Goal: Use online tool/utility: Utilize a website feature to perform a specific function

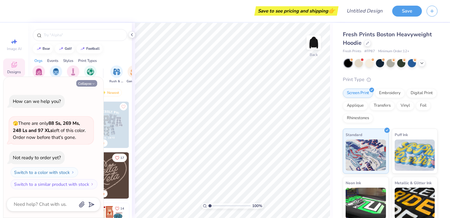
click at [92, 86] on button "Collapse" at bounding box center [86, 83] width 21 height 7
type textarea "x"
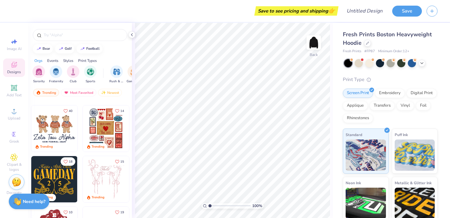
scroll to position [105, 0]
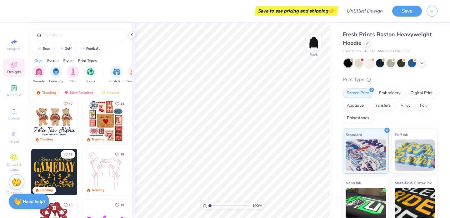
click at [57, 116] on img at bounding box center [54, 121] width 46 height 46
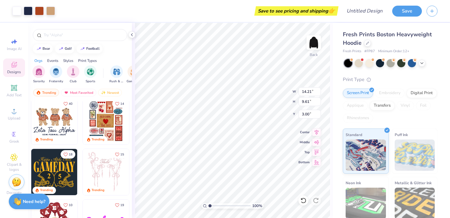
type input "14.21"
type input "9.61"
click at [109, 118] on img at bounding box center [106, 121] width 46 height 46
type input "8.22"
type input "9.96"
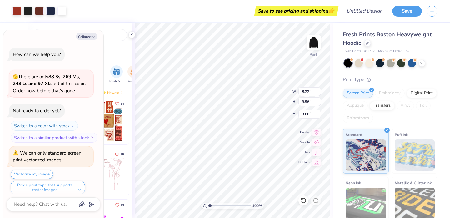
scroll to position [5, 0]
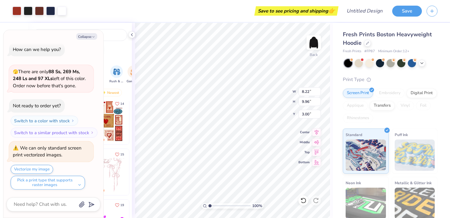
type textarea "x"
type input "3.83"
type input "4.64"
type input "8.32"
type textarea "x"
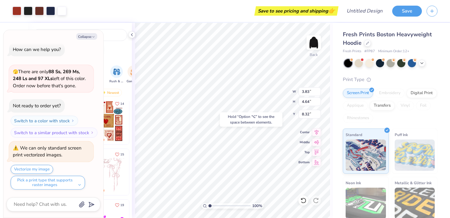
type input "14.21"
type input "9.61"
type input "3.00"
type textarea "x"
type input "3.83"
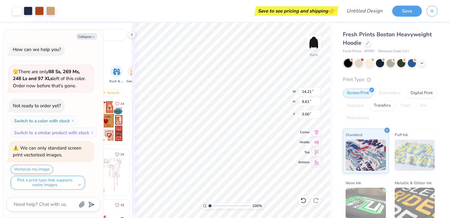
type input "4.64"
type input "8.32"
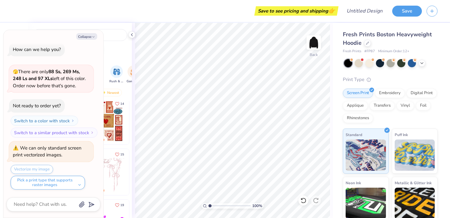
scroll to position [0, 0]
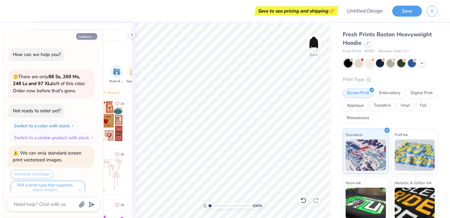
click at [89, 35] on button "Collapse" at bounding box center [86, 36] width 21 height 7
type textarea "x"
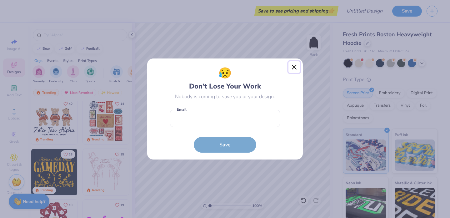
click at [294, 69] on button "Close" at bounding box center [294, 67] width 12 height 12
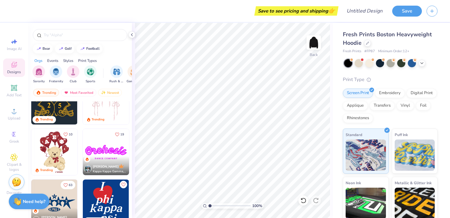
scroll to position [330, 0]
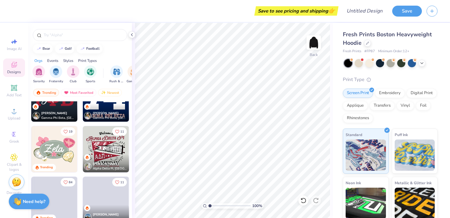
click at [94, 135] on img at bounding box center [106, 149] width 46 height 46
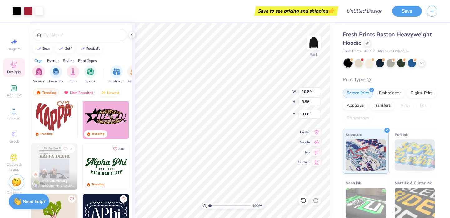
scroll to position [532, 0]
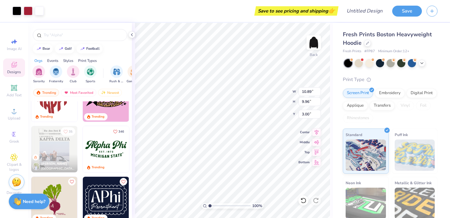
click at [105, 155] on img at bounding box center [106, 149] width 46 height 46
type input "9.65"
type input "4.11"
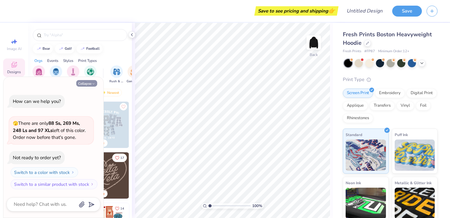
click at [86, 81] on button "Collapse" at bounding box center [86, 83] width 21 height 7
type textarea "x"
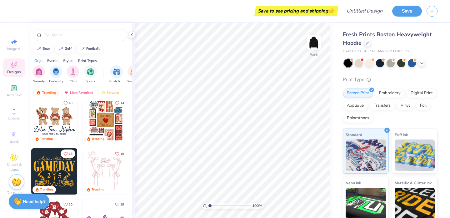
scroll to position [33, 0]
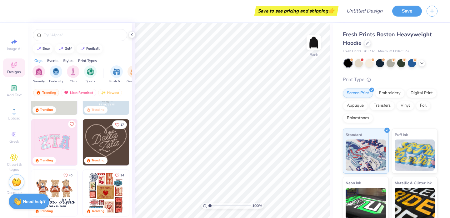
click at [111, 138] on img at bounding box center [106, 142] width 46 height 46
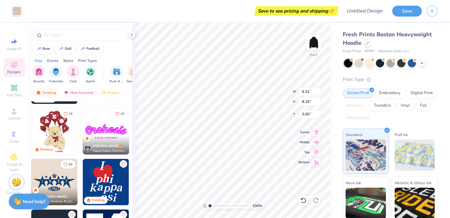
scroll to position [200, 0]
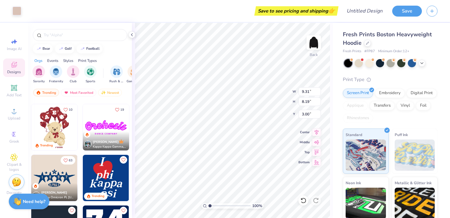
click at [95, 170] on img at bounding box center [106, 178] width 46 height 46
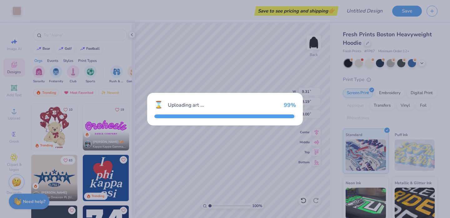
type input "2.98"
type input "3.81"
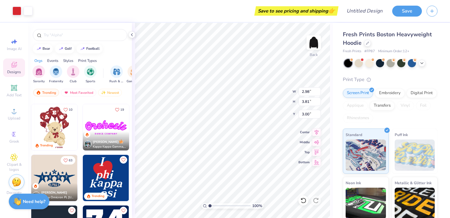
type input "0.50"
type input "2.89"
type input "3.79"
type input "0.59"
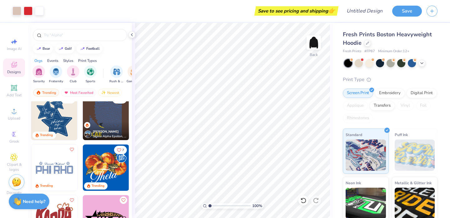
scroll to position [415, 0]
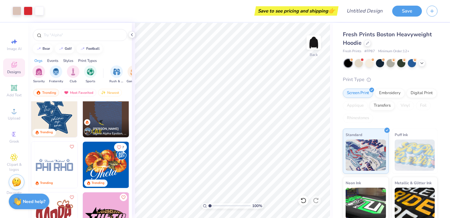
click at [99, 118] on img at bounding box center [106, 114] width 46 height 46
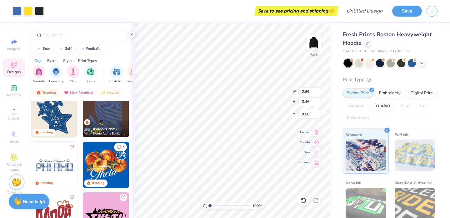
type input "2.69"
type input "3.46"
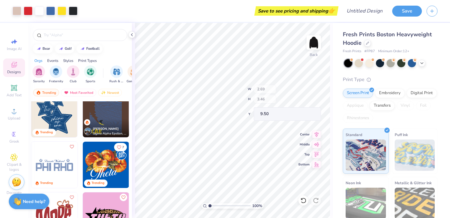
type input "7.09"
click at [111, 161] on img at bounding box center [106, 165] width 46 height 46
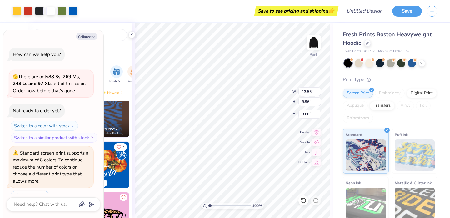
scroll to position [15, 0]
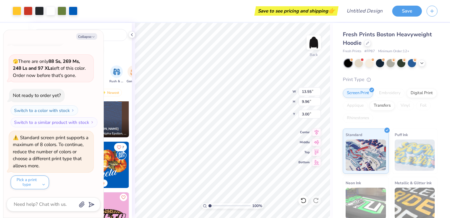
type textarea "x"
type input "5.78"
type input "4.25"
type input "1.25"
type textarea "x"
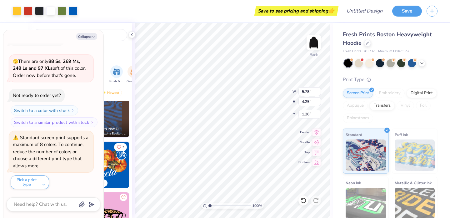
type input "1.26"
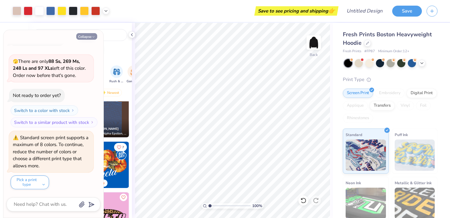
click at [94, 36] on icon "button" at bounding box center [94, 37] width 4 height 4
type textarea "x"
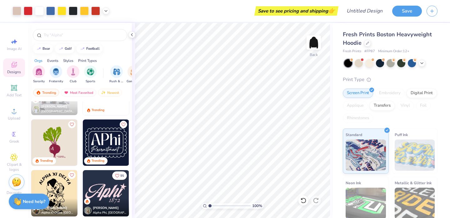
scroll to position [607, 0]
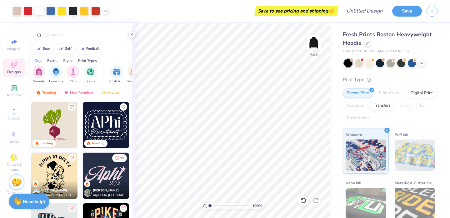
type input "6.35"
drag, startPoint x: 212, startPoint y: 204, endPoint x: 232, endPoint y: 206, distance: 19.8
click at [232, 206] on input "range" at bounding box center [229, 206] width 42 height 6
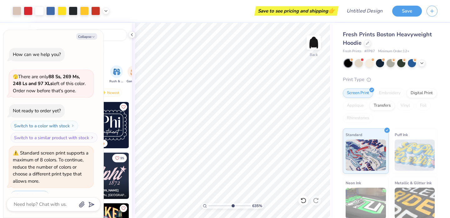
type textarea "x"
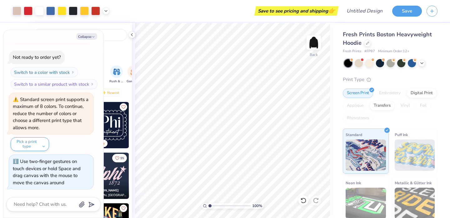
type input "1"
click at [208, 206] on div "100 %" at bounding box center [232, 206] width 62 height 6
click at [90, 34] on button "Collapse" at bounding box center [86, 36] width 21 height 7
type textarea "x"
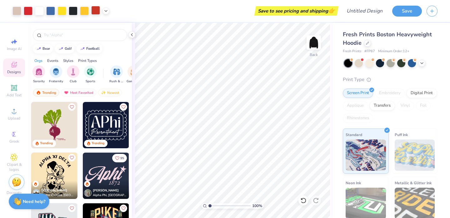
click at [99, 11] on div at bounding box center [95, 10] width 9 height 9
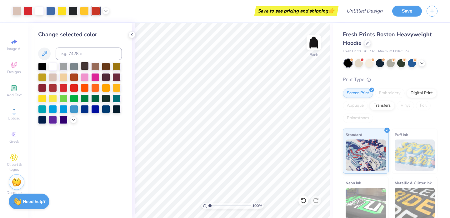
click at [87, 70] on div at bounding box center [85, 66] width 8 height 8
click at [93, 77] on div at bounding box center [95, 77] width 8 height 8
click at [98, 90] on div at bounding box center [95, 87] width 8 height 8
click at [107, 11] on icon at bounding box center [105, 10] width 5 height 5
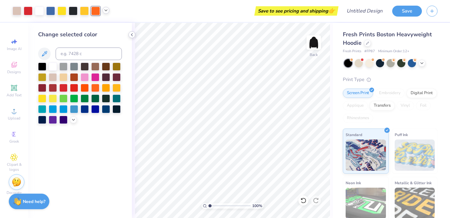
click at [132, 35] on icon at bounding box center [131, 34] width 5 height 5
